Goal: Task Accomplishment & Management: Use online tool/utility

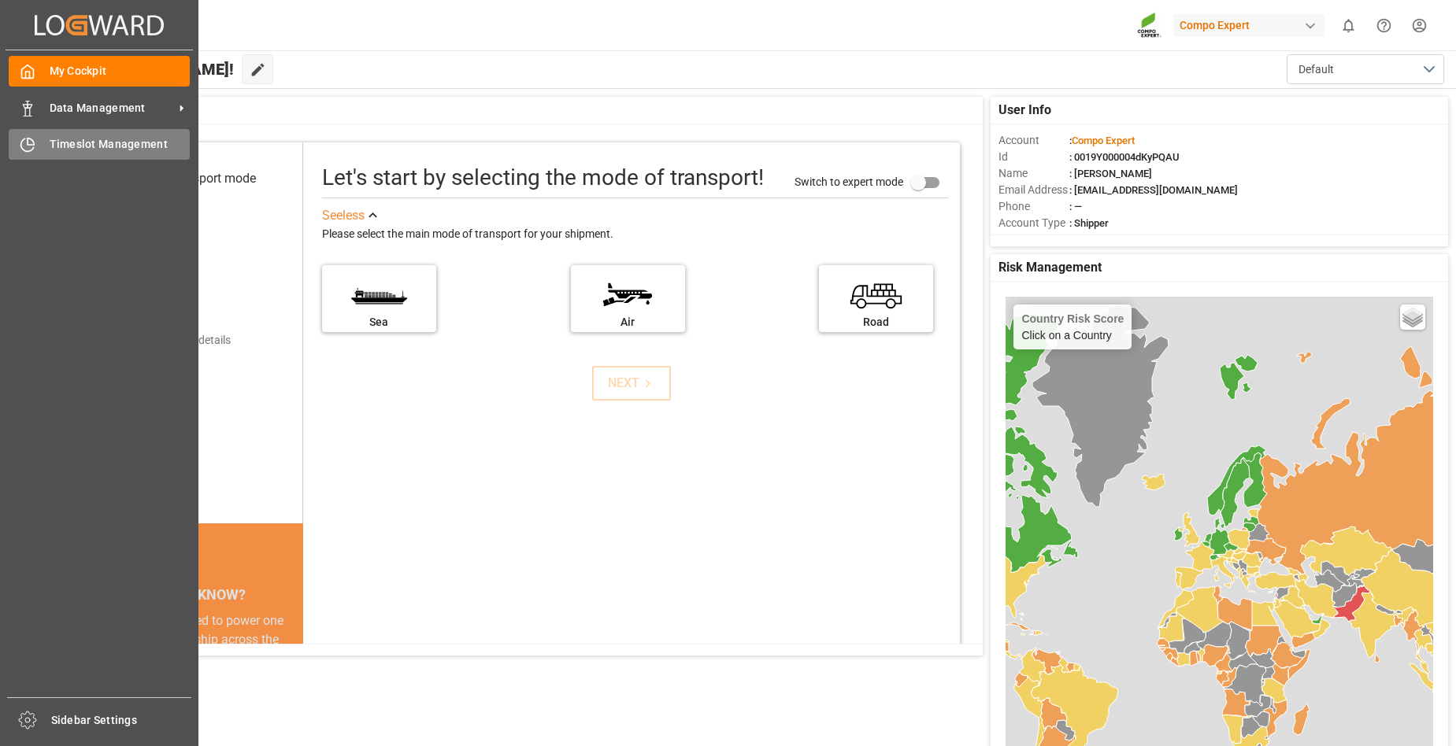
click at [59, 143] on span "Timeslot Management" at bounding box center [120, 144] width 141 height 17
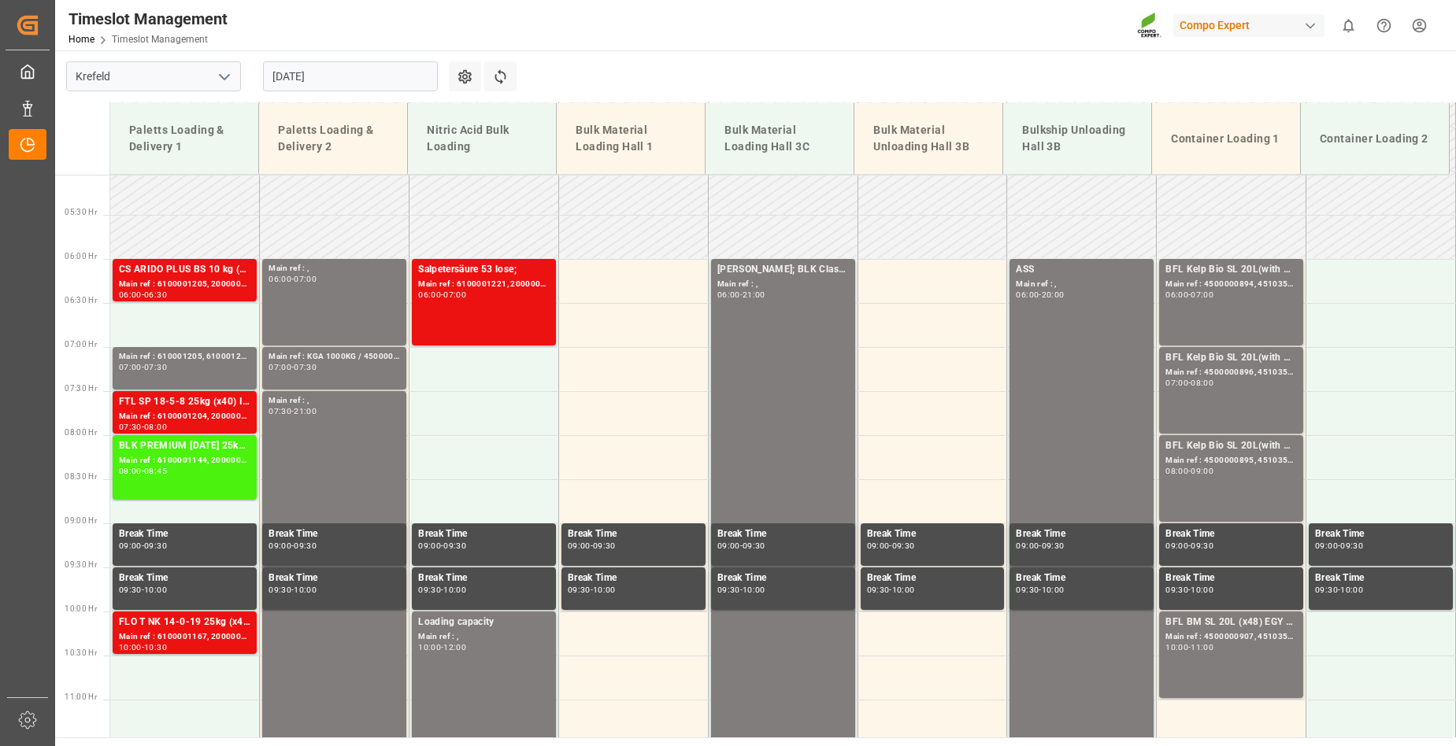
scroll to position [438, 0]
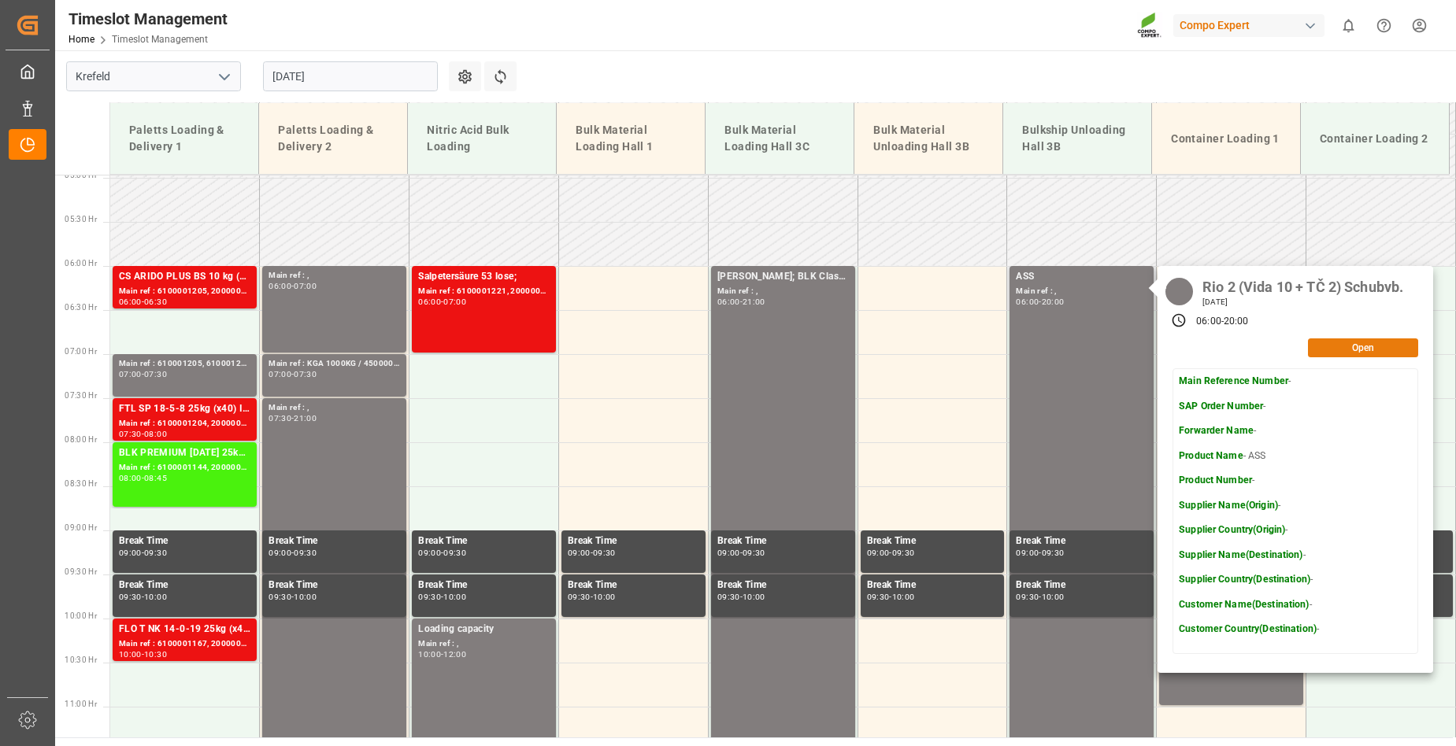
click at [1338, 347] on button "Open" at bounding box center [1363, 348] width 110 height 19
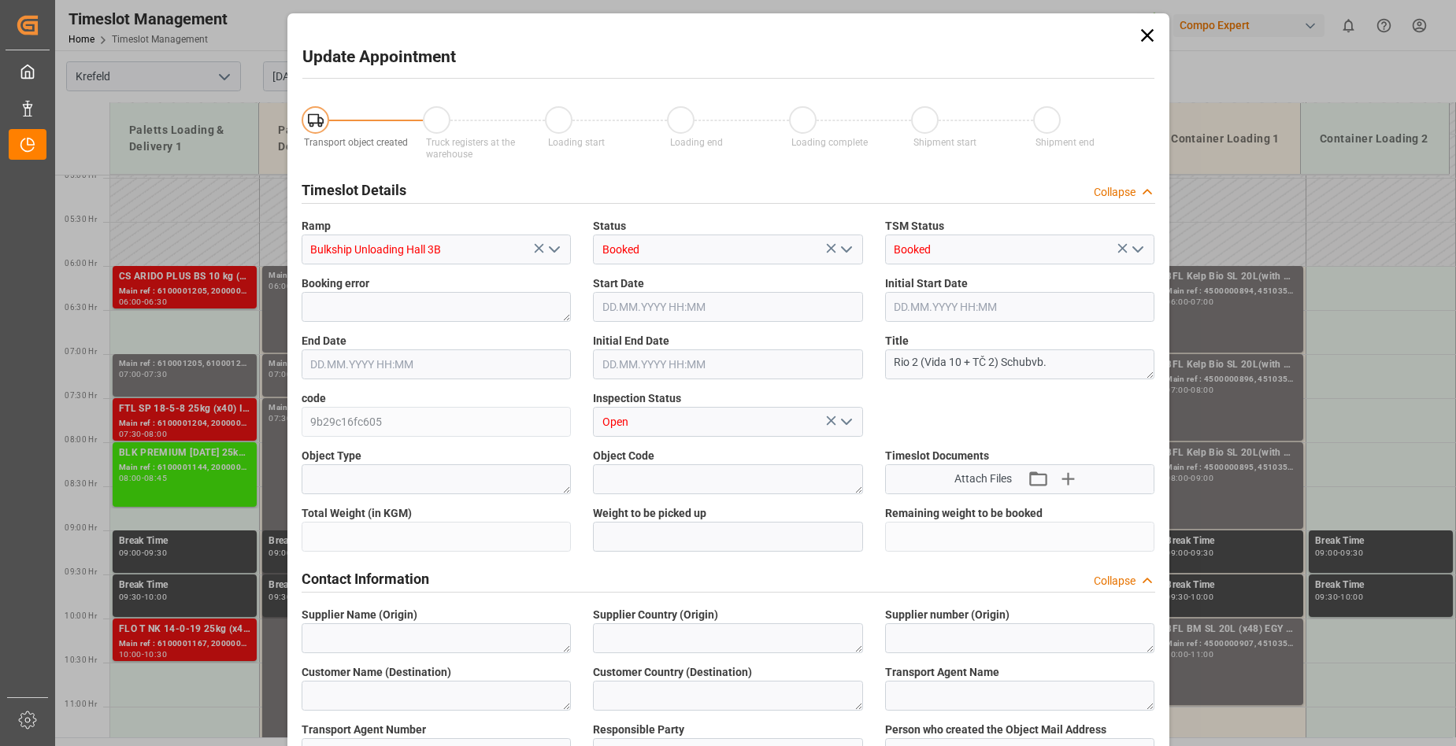
type input "1000000"
type input "[DATE] 06:00"
type input "[DATE] 20:00"
type input "[DATE] 06:30"
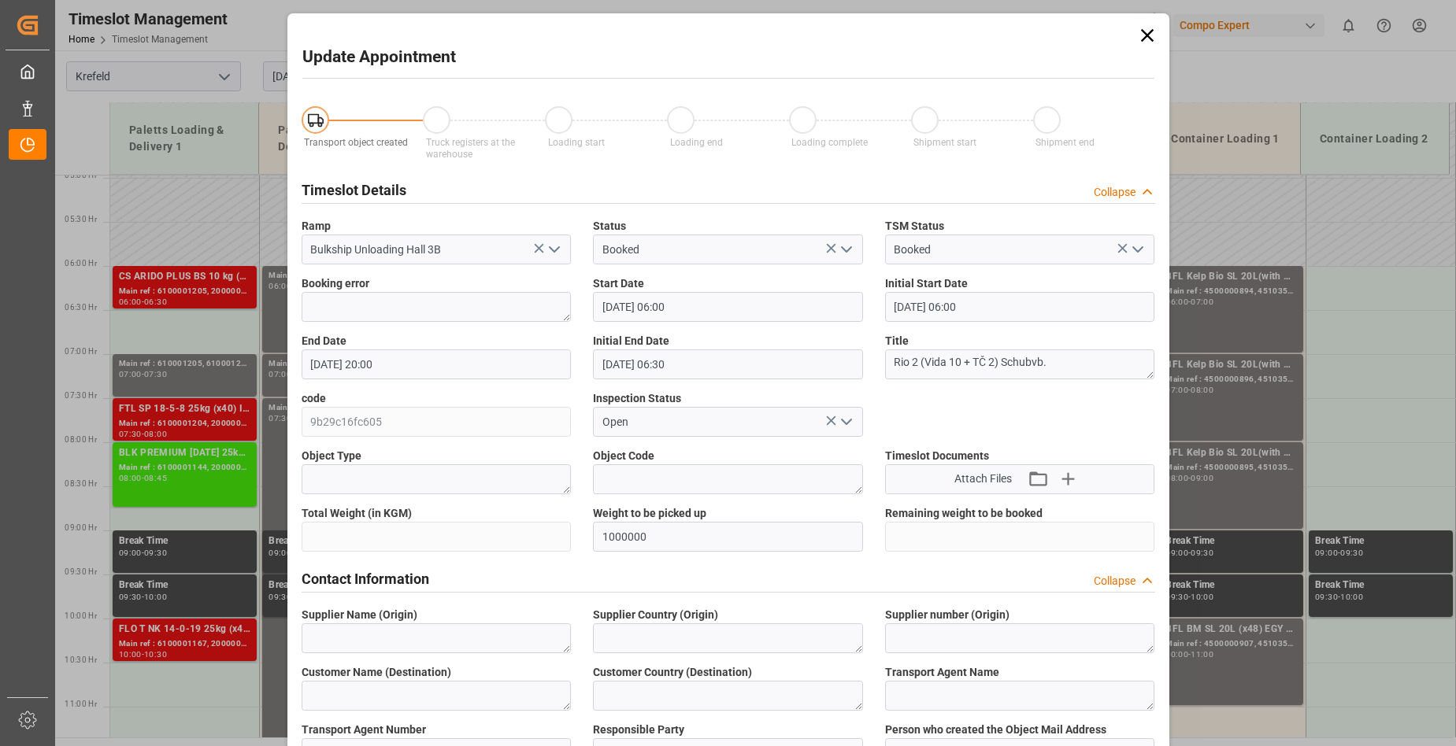
type input "[DATE] 13:31"
click at [1142, 31] on icon at bounding box center [1147, 35] width 22 height 22
